Goal: Obtain resource: Obtain resource

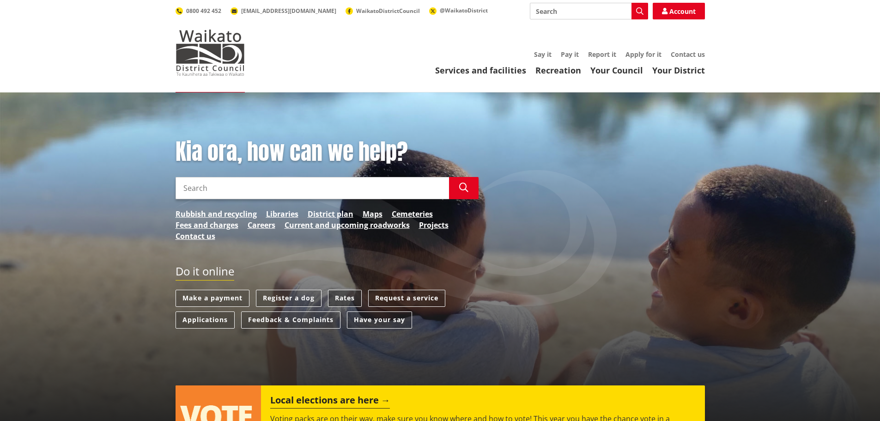
click at [346, 298] on link "Rates" at bounding box center [345, 298] width 34 height 17
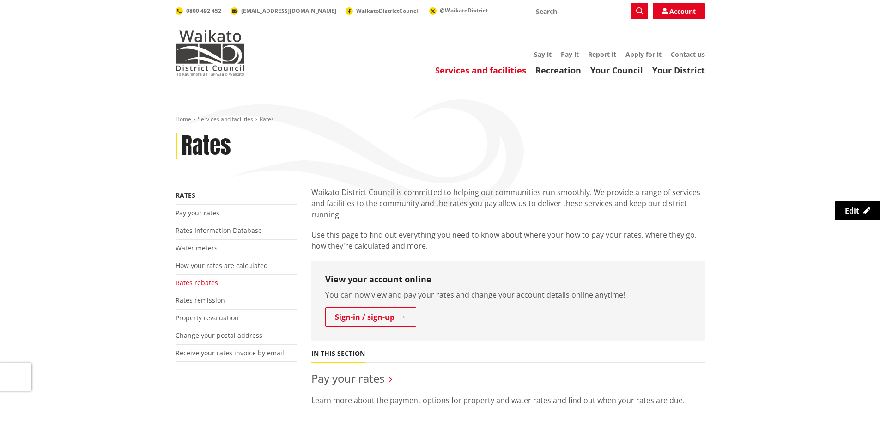
click at [202, 284] on link "Rates rebates" at bounding box center [196, 282] width 42 height 9
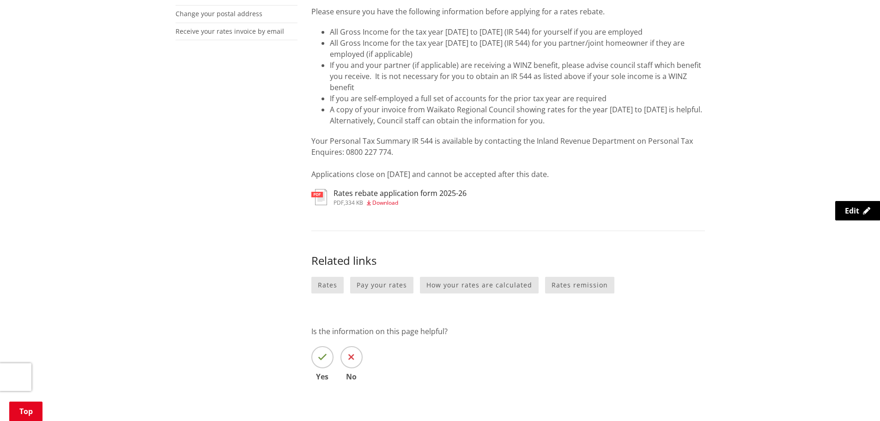
scroll to position [323, 0]
click at [383, 203] on span "Download" at bounding box center [385, 201] width 26 height 8
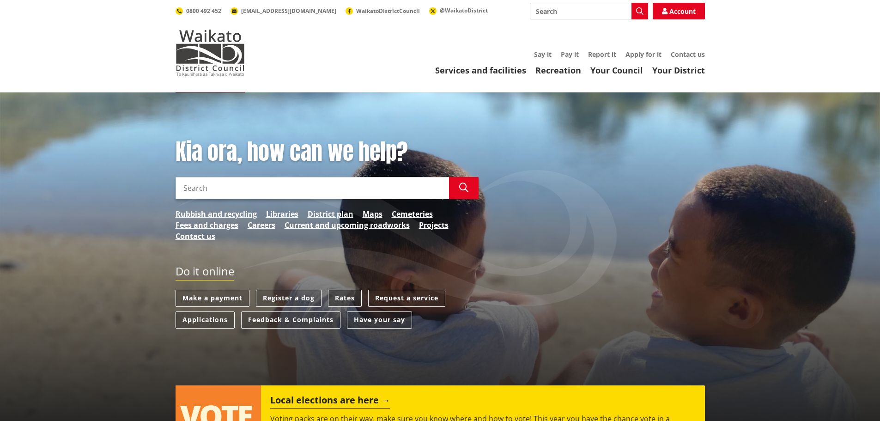
click at [352, 301] on link "Rates" at bounding box center [345, 298] width 34 height 17
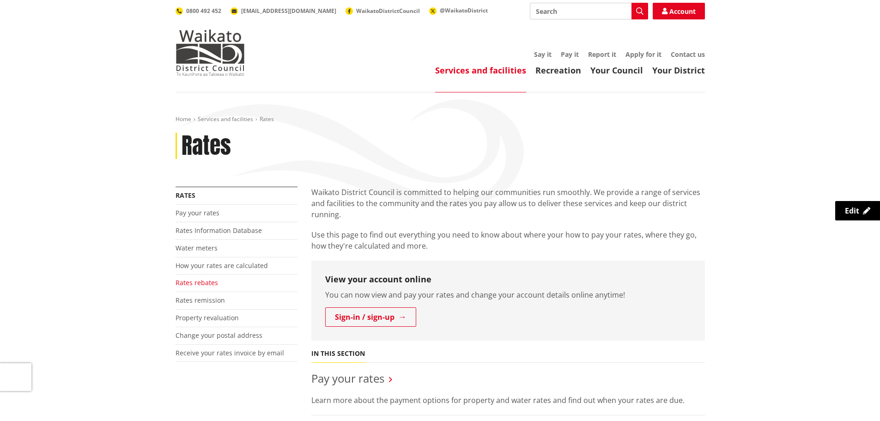
click at [195, 283] on link "Rates rebates" at bounding box center [196, 282] width 42 height 9
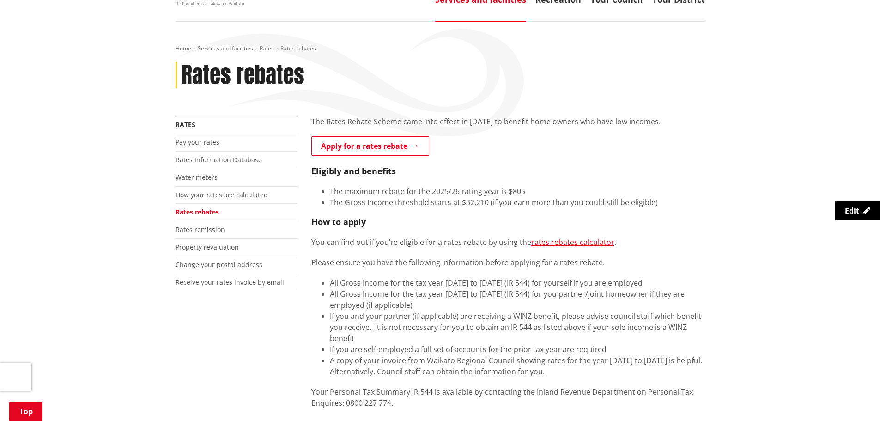
scroll to position [139, 0]
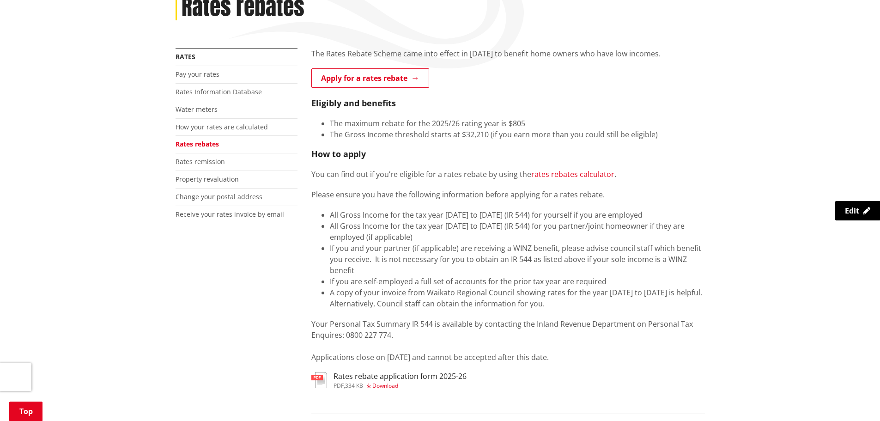
click at [554, 175] on link "rates rebates calculator" at bounding box center [572, 174] width 83 height 10
